Goal: Navigation & Orientation: Find specific page/section

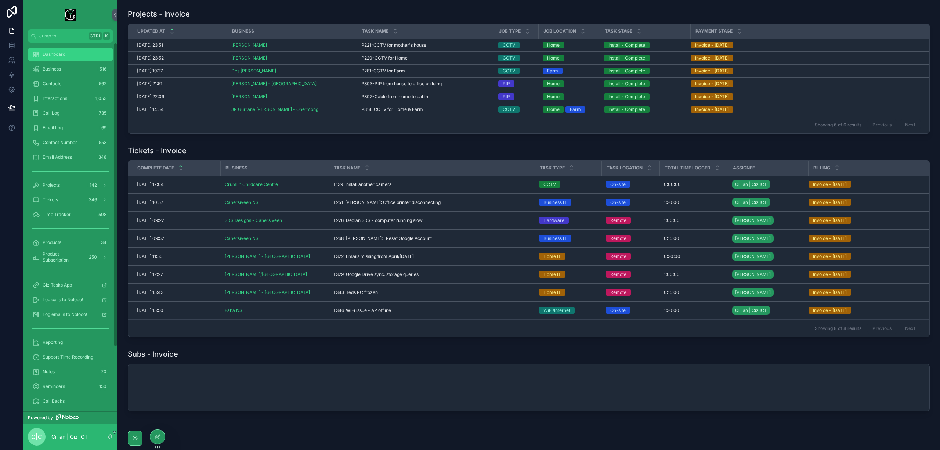
click at [62, 57] on span "Dashboard" at bounding box center [54, 54] width 23 height 6
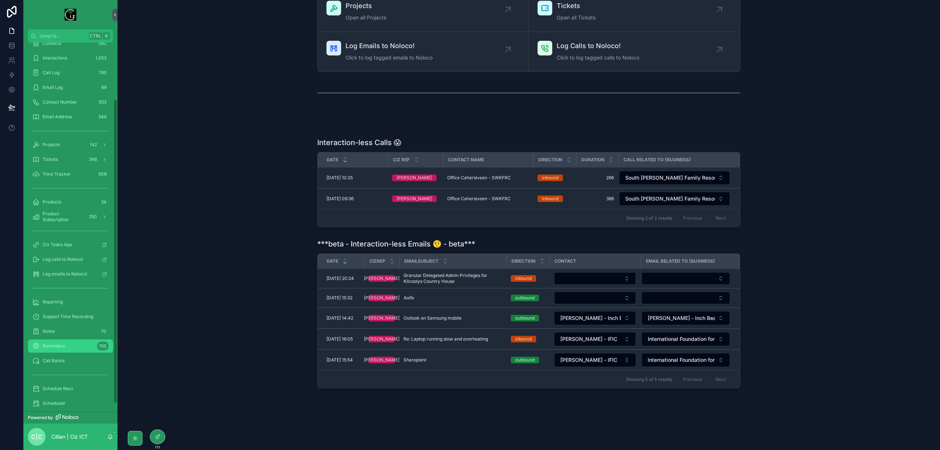
scroll to position [78, 0]
click at [55, 391] on div "Quote" at bounding box center [70, 395] width 76 height 12
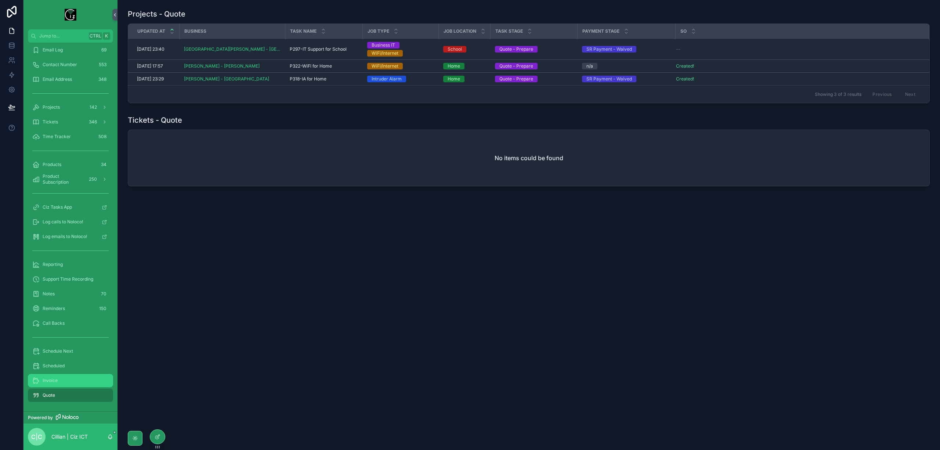
click at [53, 379] on span "Invoice" at bounding box center [50, 380] width 15 height 6
